Goal: Task Accomplishment & Management: Use online tool/utility

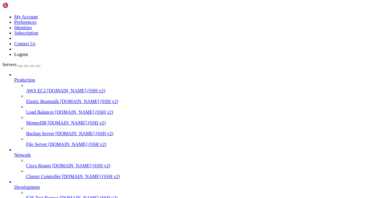
scroll to position [74, 0]
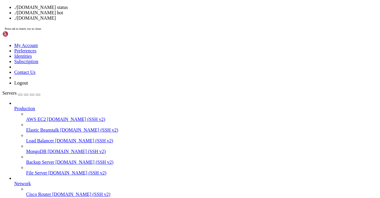
drag, startPoint x: 154, startPoint y: 460, endPoint x: 80, endPoint y: 447, distance: 75.0
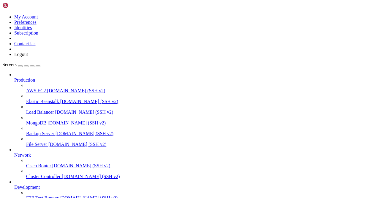
scroll to position [414, 0]
